Goal: Task Accomplishment & Management: Use online tool/utility

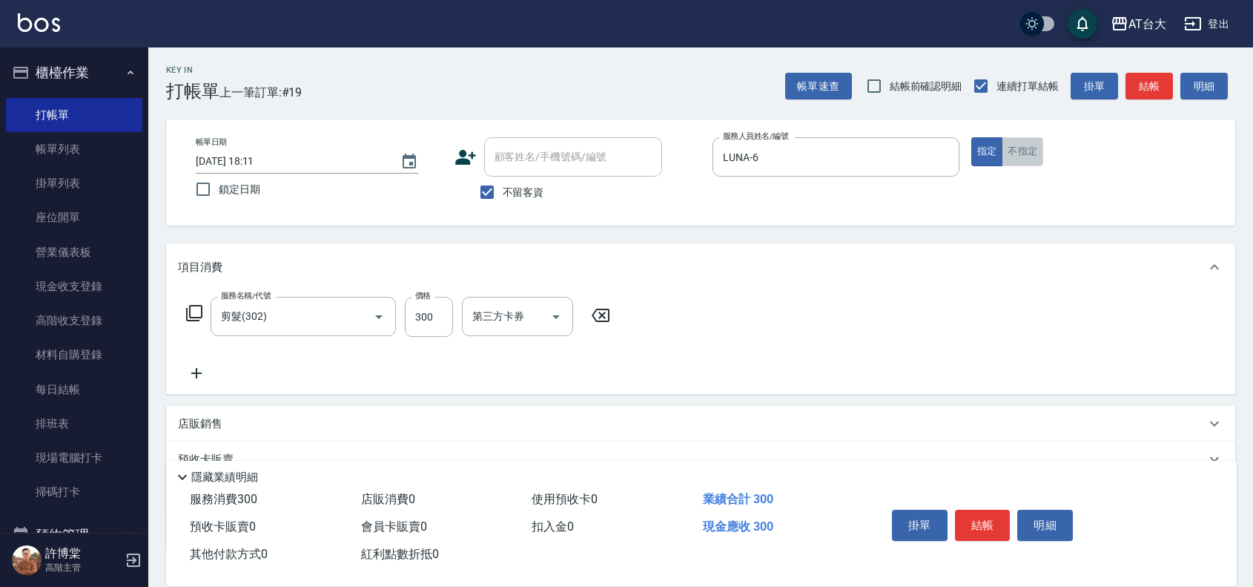
click at [1021, 162] on button "不指定" at bounding box center [1023, 151] width 42 height 29
type button "false"
click at [417, 319] on input "300" at bounding box center [429, 317] width 48 height 40
click at [435, 315] on input "300" at bounding box center [429, 317] width 48 height 40
click at [437, 306] on input "300" at bounding box center [429, 317] width 48 height 40
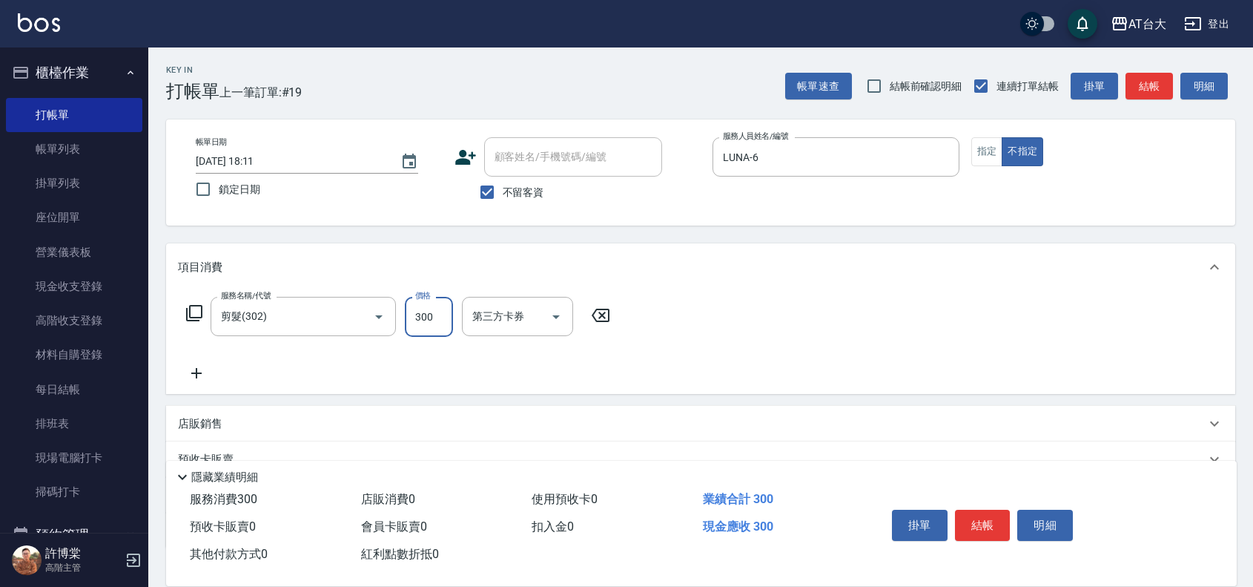
click at [437, 306] on input "300" at bounding box center [429, 317] width 48 height 40
type input "450"
click at [998, 520] on button "結帳" at bounding box center [983, 524] width 56 height 31
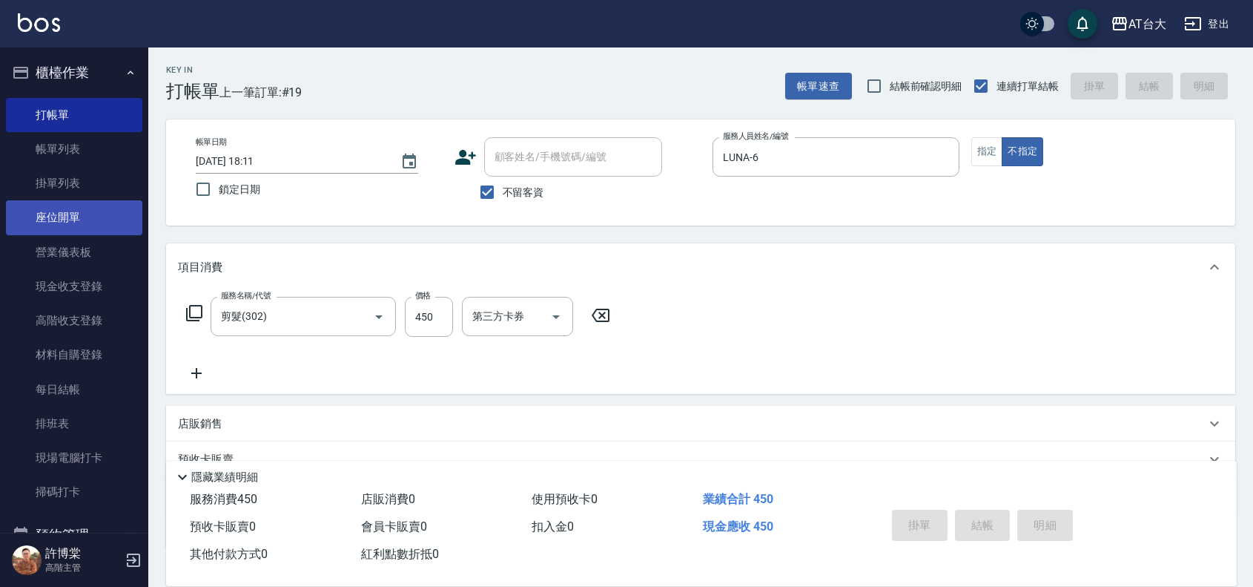
type input "[DATE] 18:50"
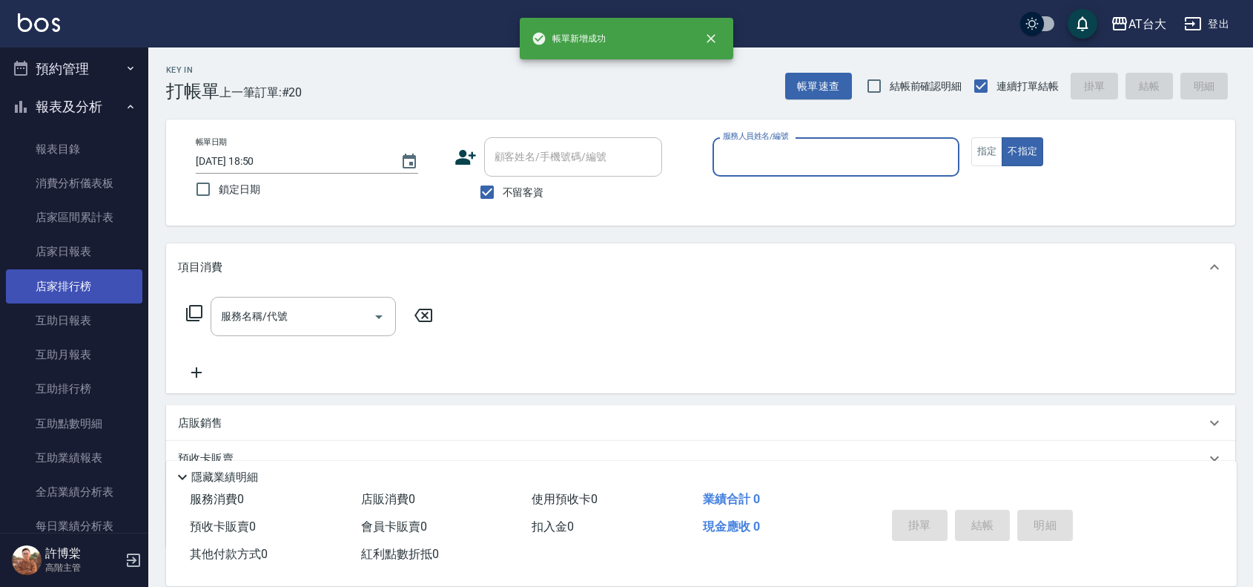
scroll to position [649, 0]
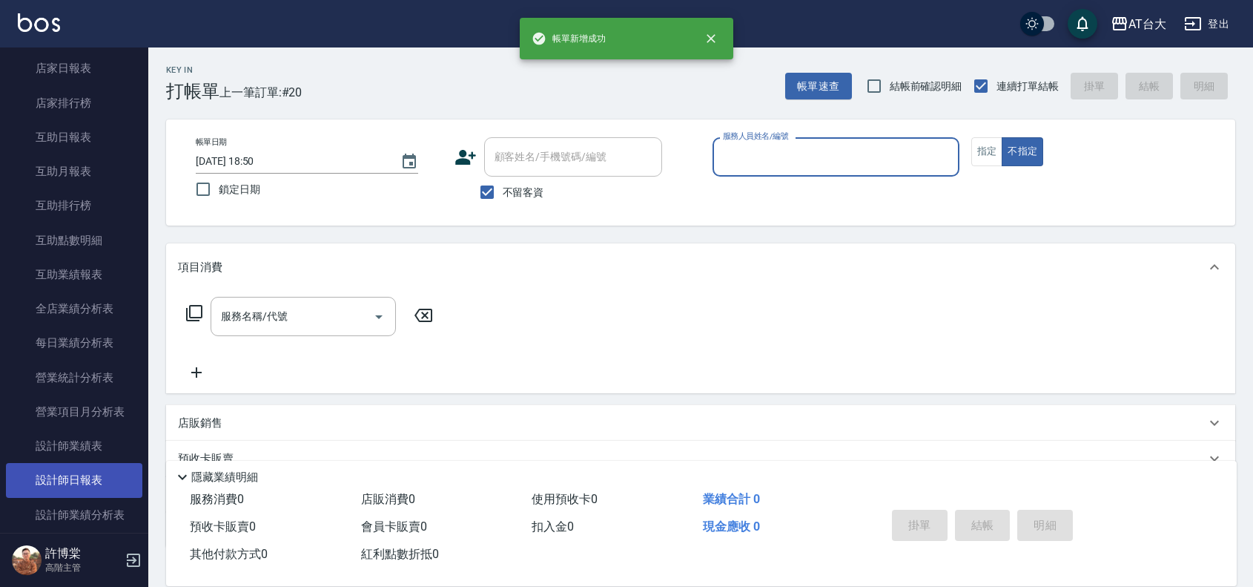
click at [82, 469] on link "設計師日報表" at bounding box center [74, 480] width 136 height 34
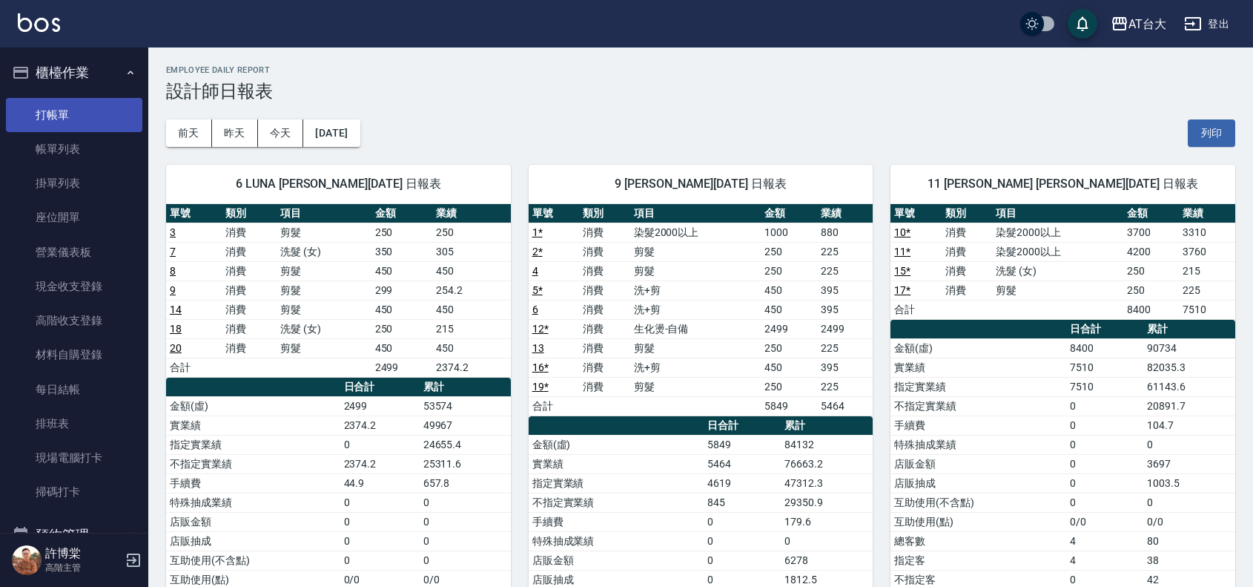
click at [74, 124] on link "打帳單" at bounding box center [74, 115] width 136 height 34
